Goal: Transaction & Acquisition: Purchase product/service

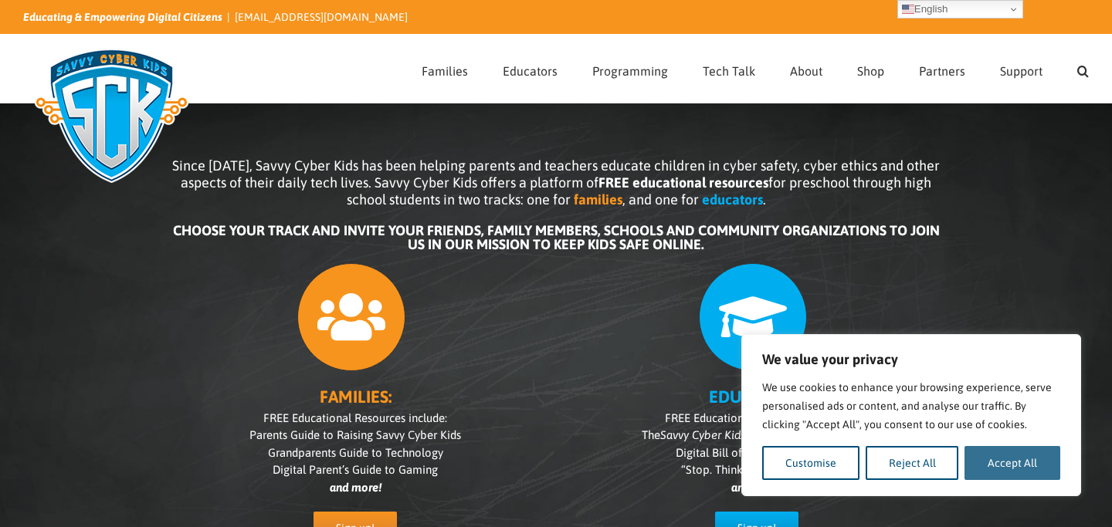
click at [983, 464] on button "Accept All" at bounding box center [1012, 463] width 96 height 34
checkbox input "true"
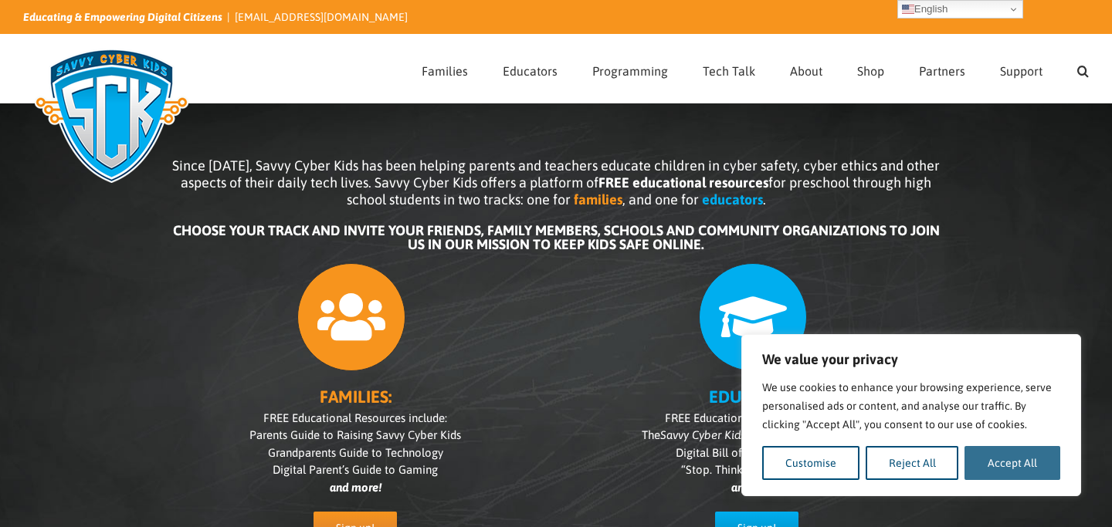
checkbox input "true"
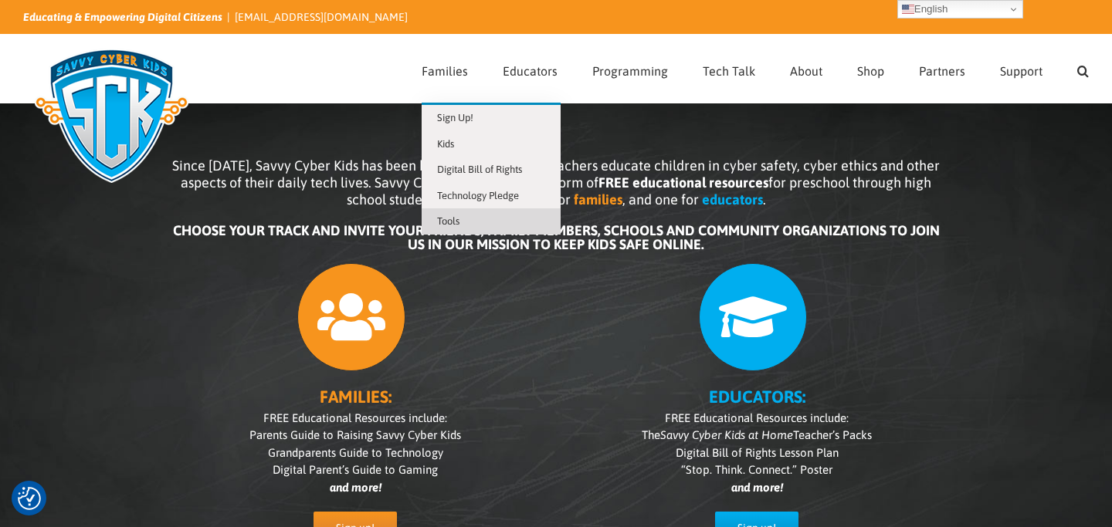
click at [476, 219] on link "Tools" at bounding box center [491, 221] width 139 height 26
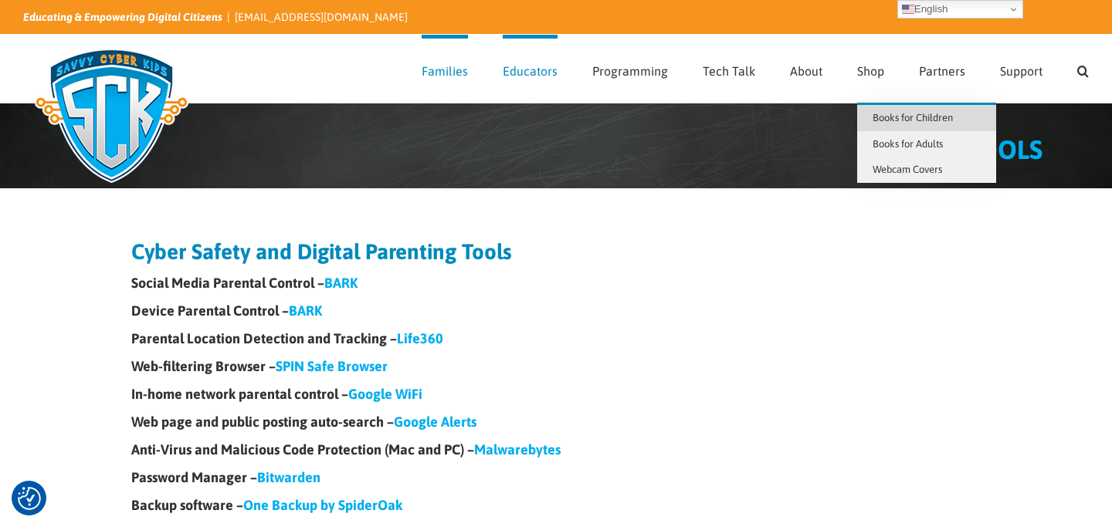
click at [886, 114] on span "Books for Children" at bounding box center [912, 118] width 80 height 12
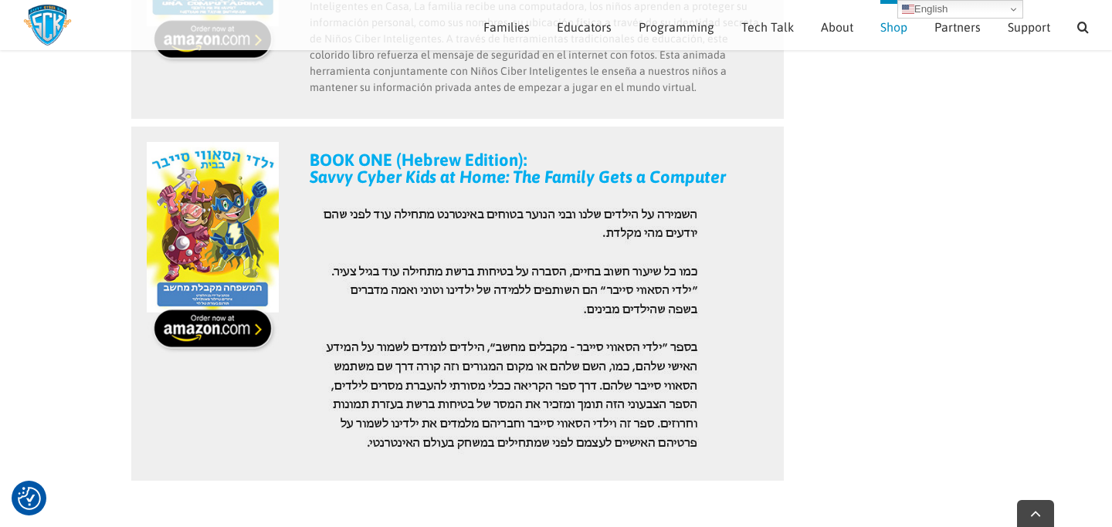
scroll to position [2298, 0]
